Goal: Information Seeking & Learning: Find specific fact

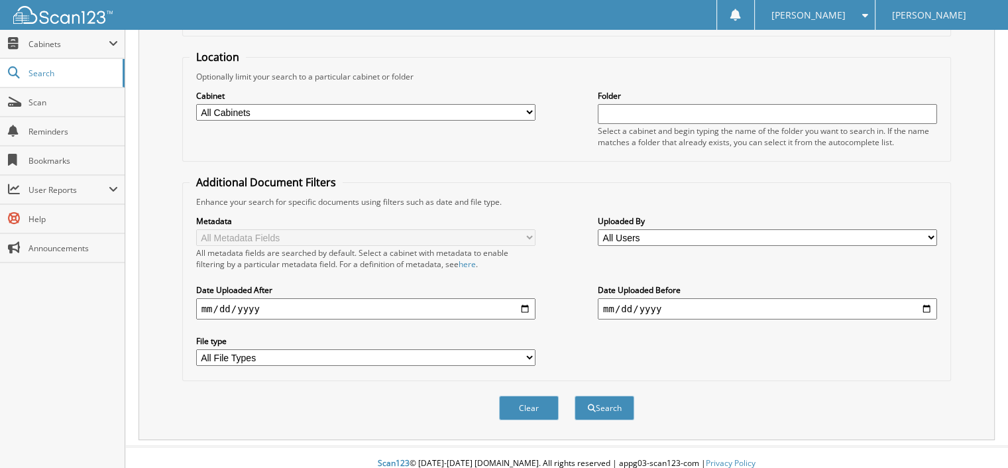
scroll to position [122, 0]
type input "31423"
click at [607, 395] on button "Search" at bounding box center [604, 407] width 60 height 25
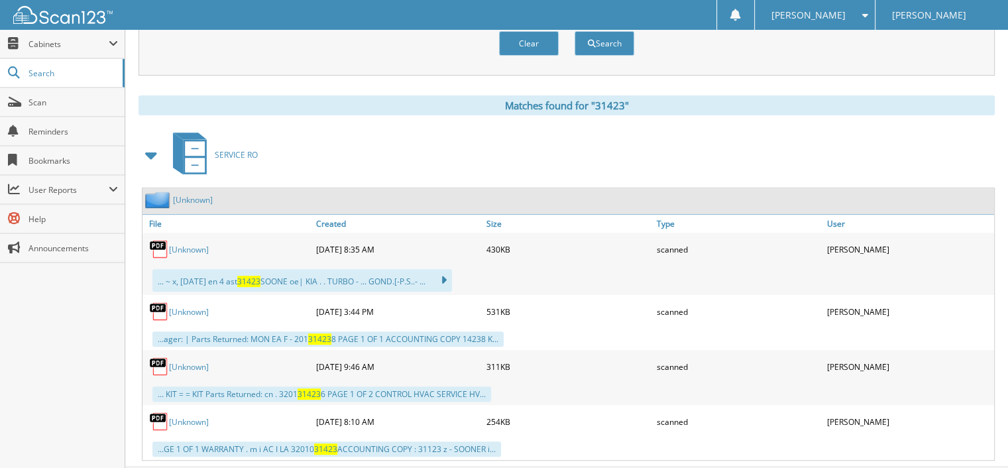
scroll to position [503, 0]
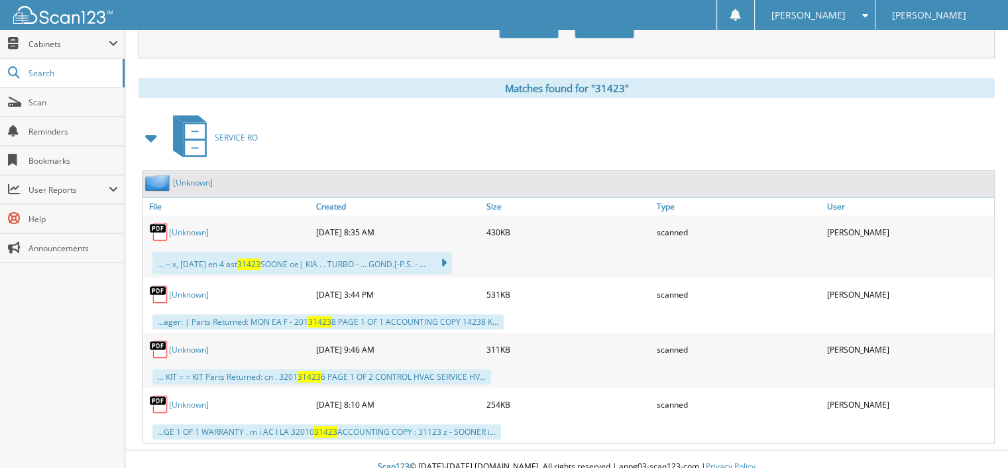
click at [180, 227] on link "[Unknown]" at bounding box center [189, 232] width 40 height 11
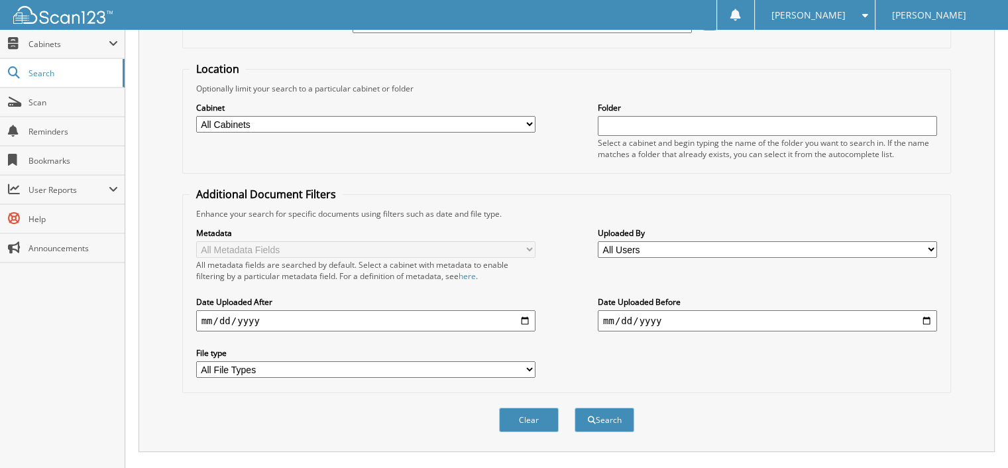
scroll to position [105, 0]
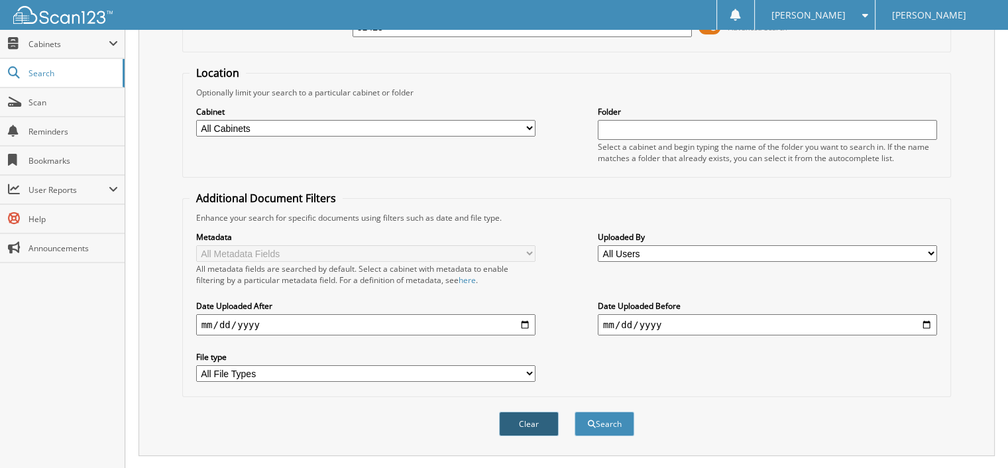
click at [516, 411] on button "Clear" at bounding box center [529, 423] width 60 height 25
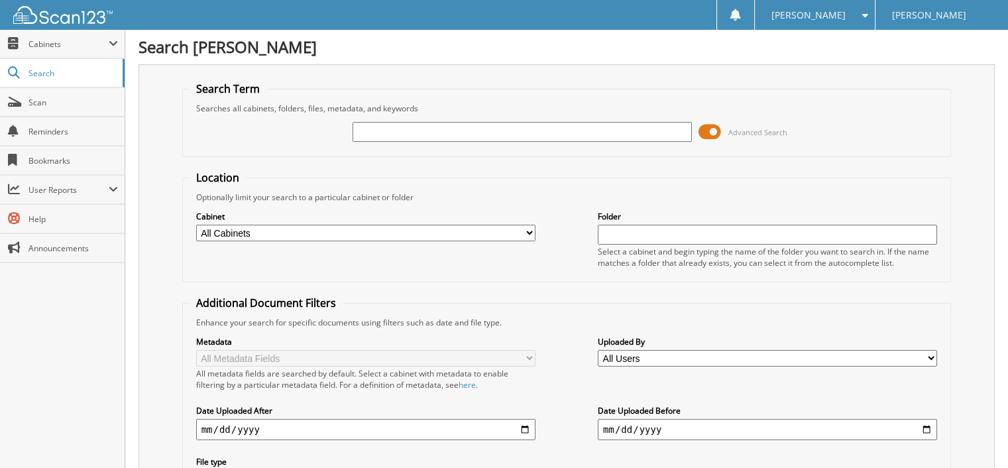
scroll to position [0, 0]
